Goal: Information Seeking & Learning: Learn about a topic

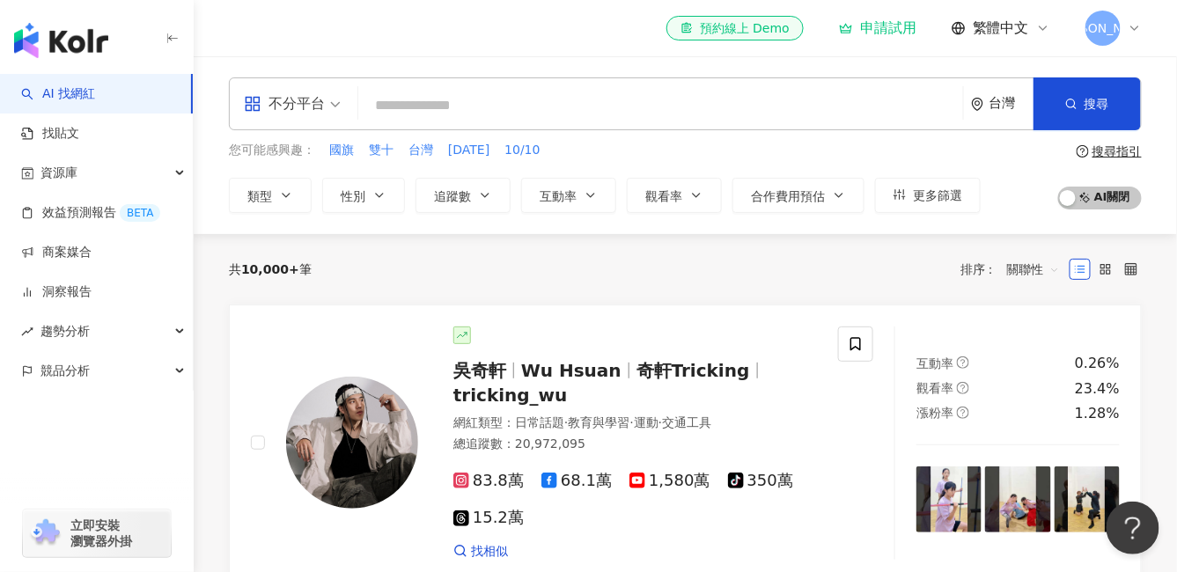
click at [90, 51] on img "button" at bounding box center [61, 40] width 94 height 35
click at [96, 55] on img "button" at bounding box center [61, 40] width 94 height 35
click at [168, 42] on icon "button" at bounding box center [173, 39] width 14 height 14
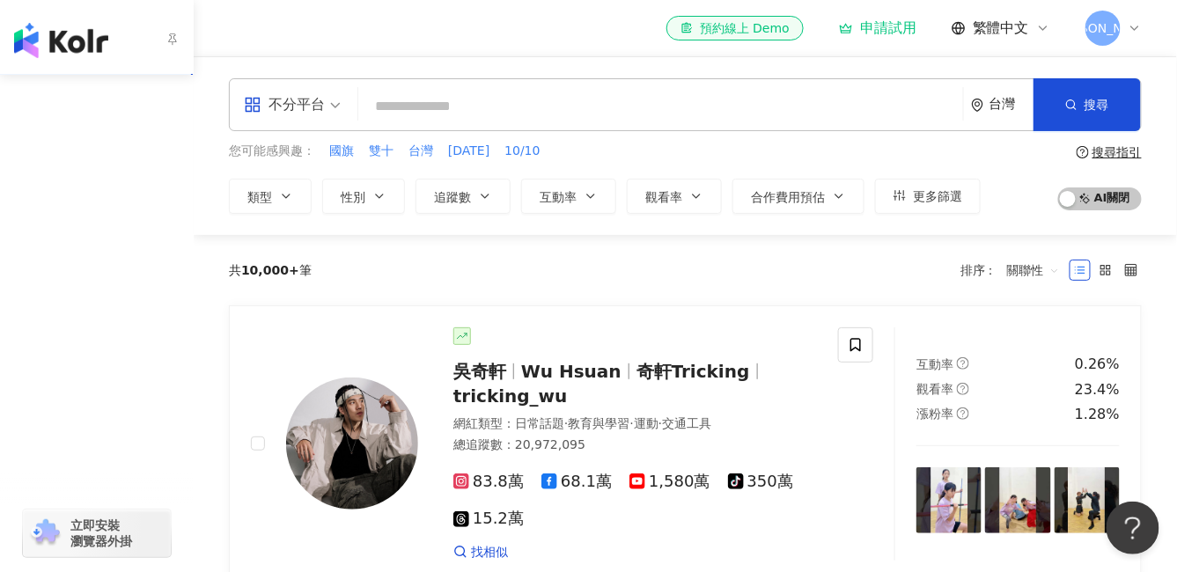
click at [71, 143] on link "找貼文" at bounding box center [50, 134] width 58 height 18
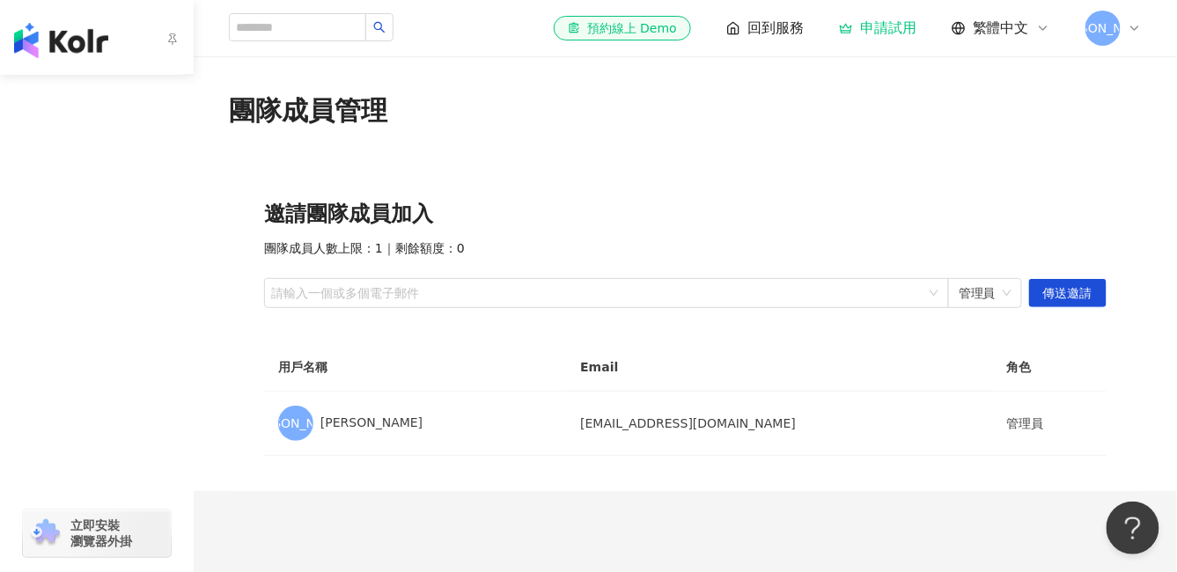
click at [67, 43] on img "button" at bounding box center [61, 40] width 94 height 35
